Goal: Task Accomplishment & Management: Use online tool/utility

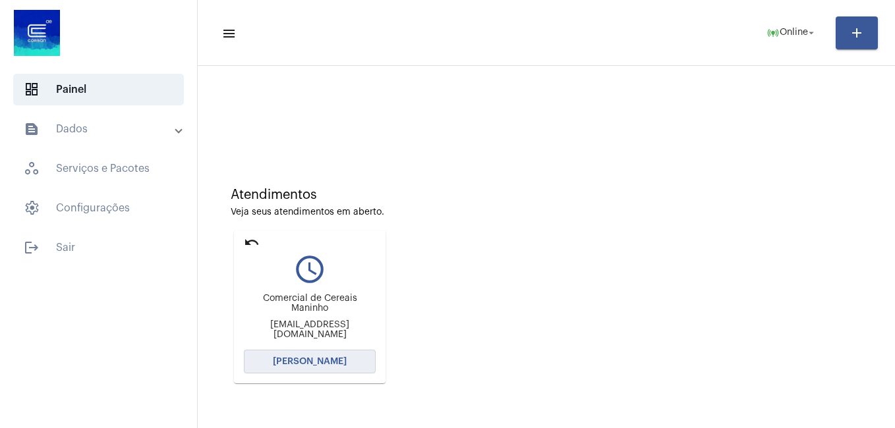
click at [317, 361] on span "[PERSON_NAME]" at bounding box center [310, 361] width 74 height 9
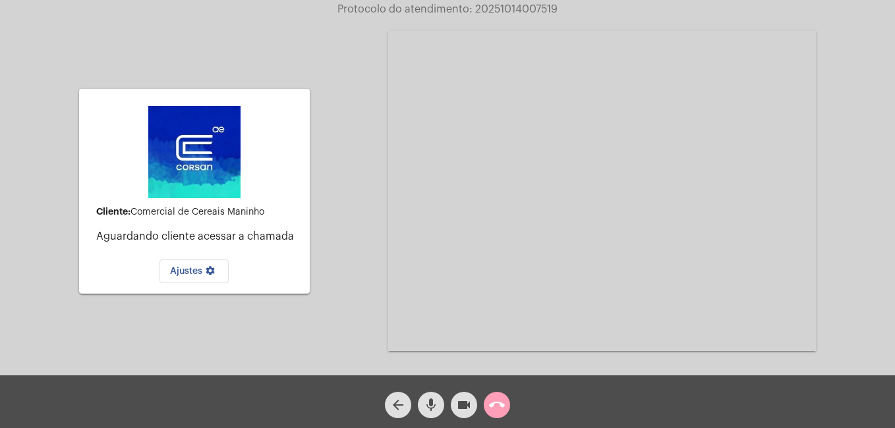
click at [504, 403] on mat-icon "call_end" at bounding box center [497, 405] width 16 height 16
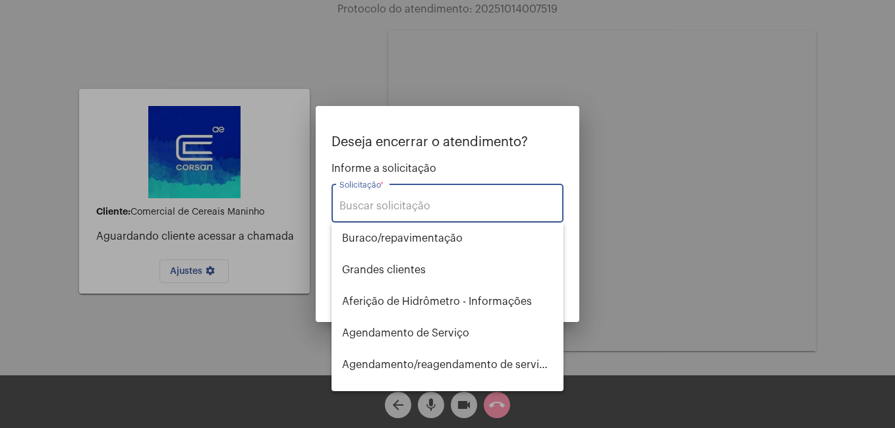
click at [355, 212] on div "Solicitação *" at bounding box center [447, 202] width 216 height 42
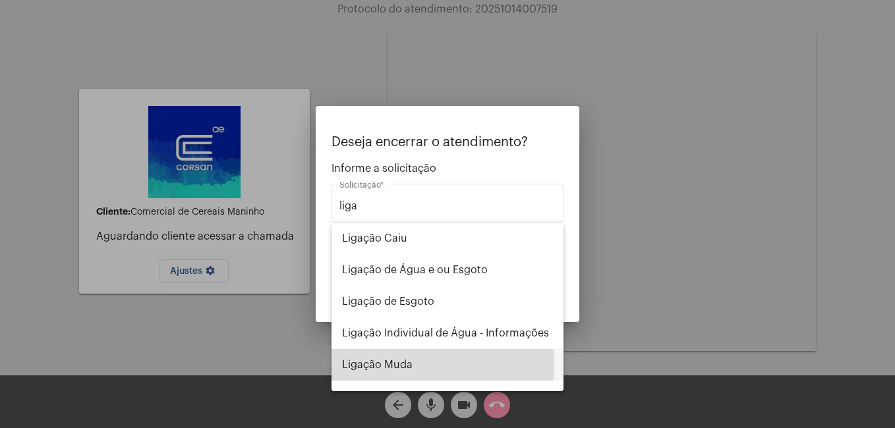
click at [378, 364] on span "Ligação Muda" at bounding box center [447, 365] width 211 height 32
type input "Ligação Muda"
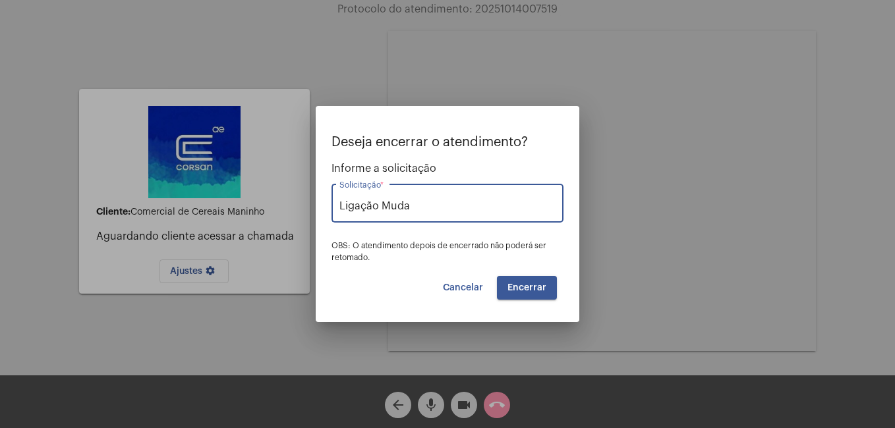
click at [529, 293] on span "Encerrar" at bounding box center [527, 287] width 39 height 9
